Goal: Transaction & Acquisition: Download file/media

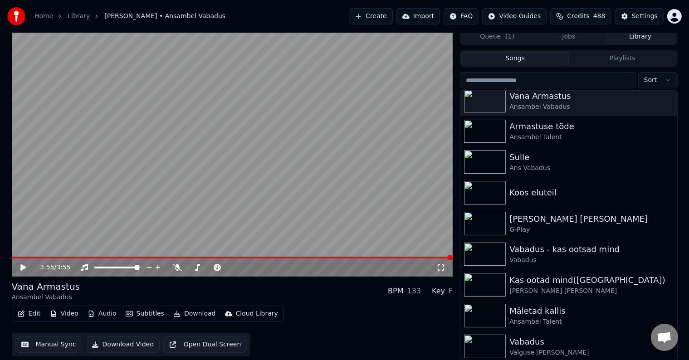
scroll to position [54, 0]
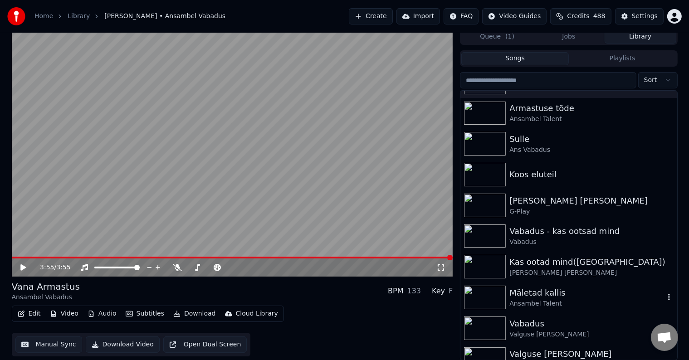
click at [548, 304] on div "Ansambel Talent" at bounding box center [587, 303] width 155 height 9
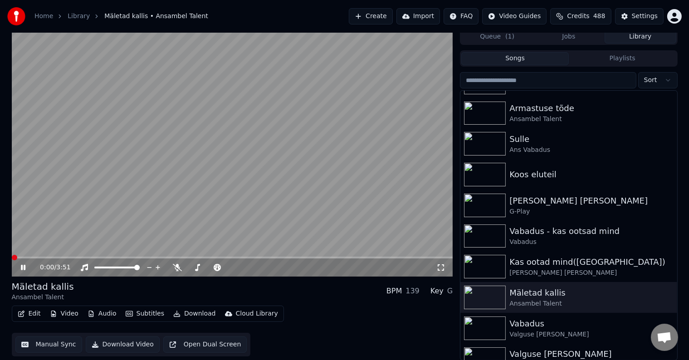
click at [439, 268] on icon at bounding box center [441, 267] width 9 height 7
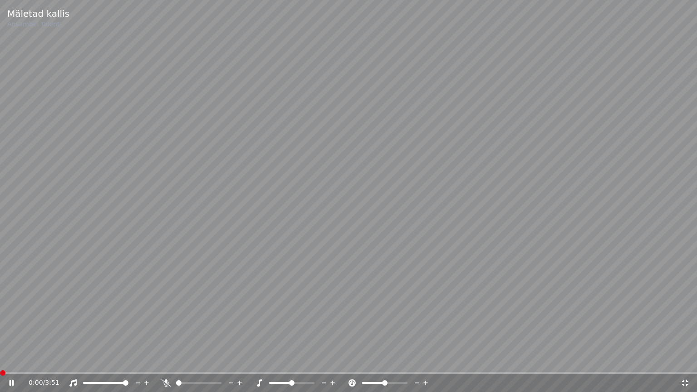
click at [0, 360] on span at bounding box center [2, 372] width 5 height 5
click at [11, 360] on icon at bounding box center [17, 382] width 21 height 7
click at [399, 360] on div "0:00 / 3:51" at bounding box center [348, 383] width 697 height 18
click at [682, 360] on icon at bounding box center [685, 383] width 6 height 6
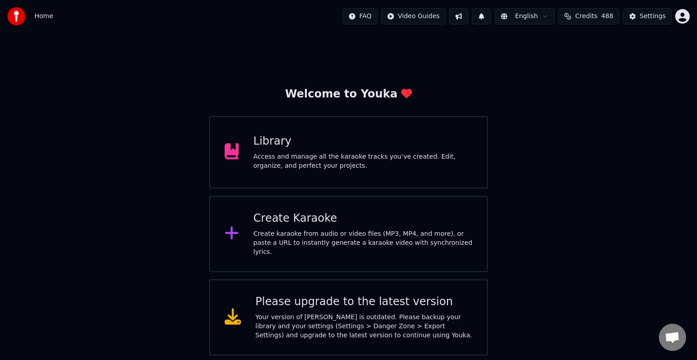
click at [370, 142] on div "Library" at bounding box center [362, 141] width 219 height 15
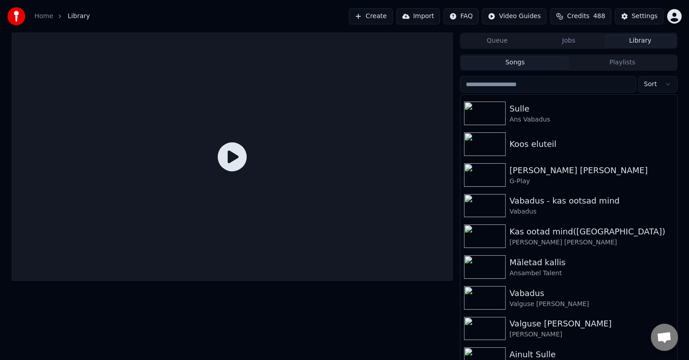
scroll to position [91, 0]
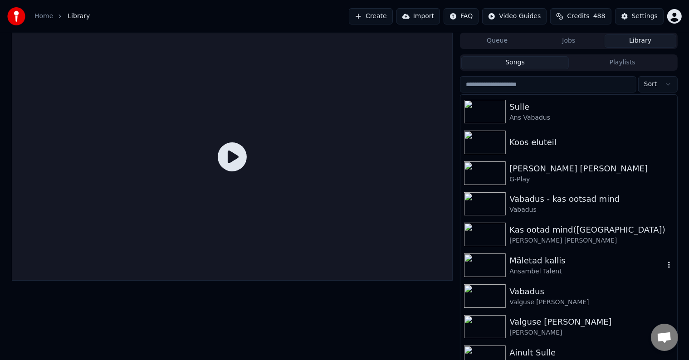
click at [539, 270] on div "Ansambel Talent" at bounding box center [587, 271] width 155 height 9
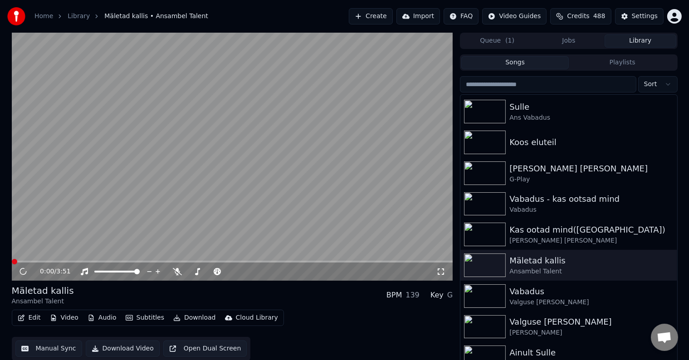
click at [440, 270] on icon at bounding box center [441, 271] width 9 height 7
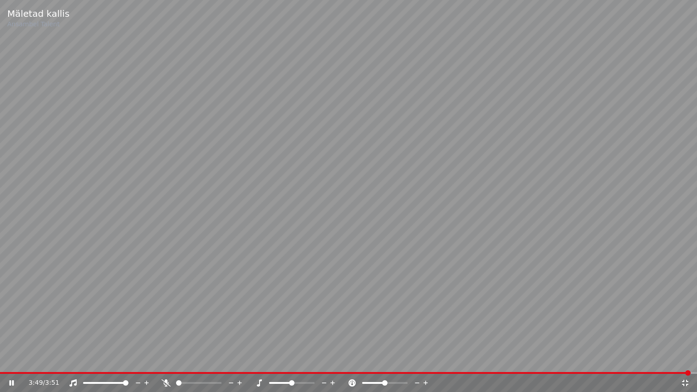
click at [686, 360] on icon at bounding box center [685, 382] width 9 height 7
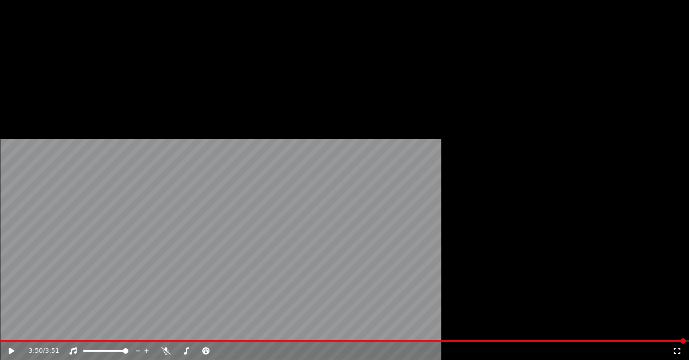
click at [184, 76] on button "Download" at bounding box center [195, 70] width 50 height 13
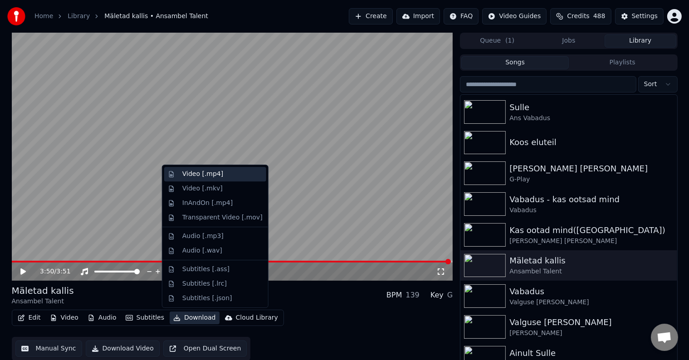
click at [205, 179] on div "Video [.mp4]" at bounding box center [215, 174] width 102 height 15
